Goal: Find specific page/section: Find specific page/section

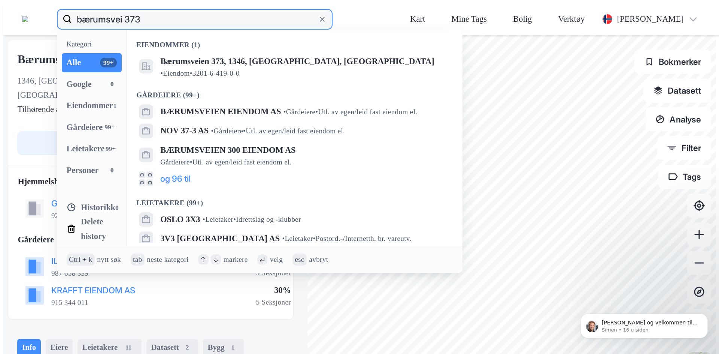
drag, startPoint x: 123, startPoint y: 7, endPoint x: 82, endPoint y: 2, distance: 41.9
click at [82, 3] on div "bærumsvei 373 Kategori Alle 99+ Google 0 Eiendommer 1 Gårdeiere 99+ Leietakere …" at bounding box center [362, 19] width 719 height 32
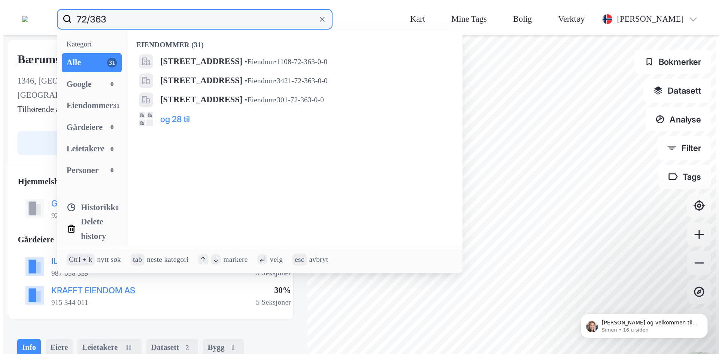
type input "72/363"
click at [79, 3] on div "72/363 Kategori Alle 31 Google 0 Eiendommer 31 Gårdeiere 0 Leietakere 0 Persone…" at bounding box center [362, 19] width 719 height 32
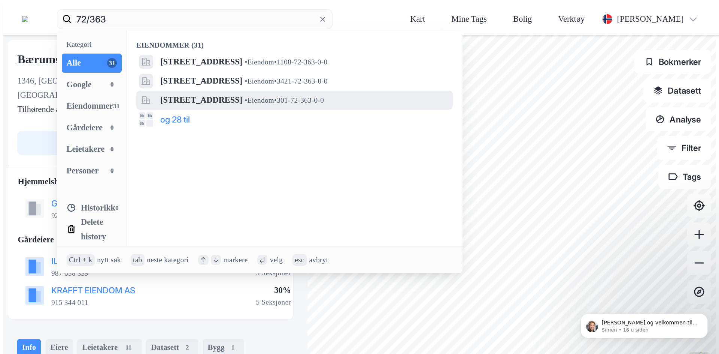
click at [220, 93] on span "[STREET_ADDRESS]" at bounding box center [201, 100] width 82 height 14
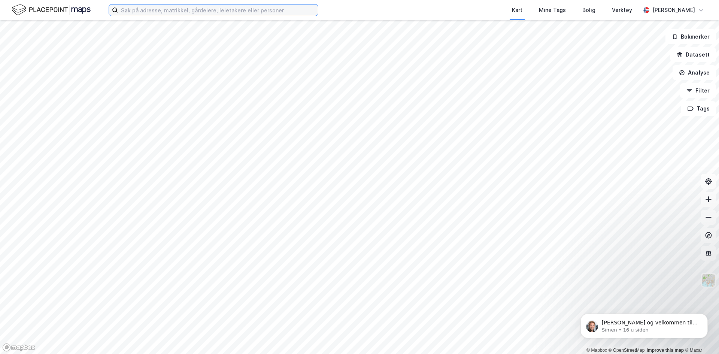
click at [156, 12] on input at bounding box center [218, 9] width 200 height 11
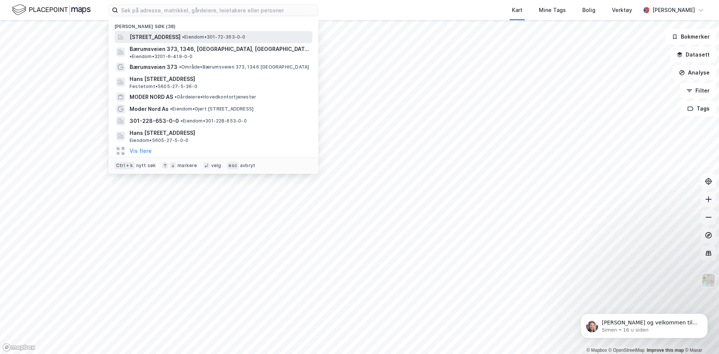
click at [171, 32] on div "[STREET_ADDRESS] • Eiendom • 301-72-363-0-0" at bounding box center [214, 37] width 198 height 12
